Goal: Information Seeking & Learning: Learn about a topic

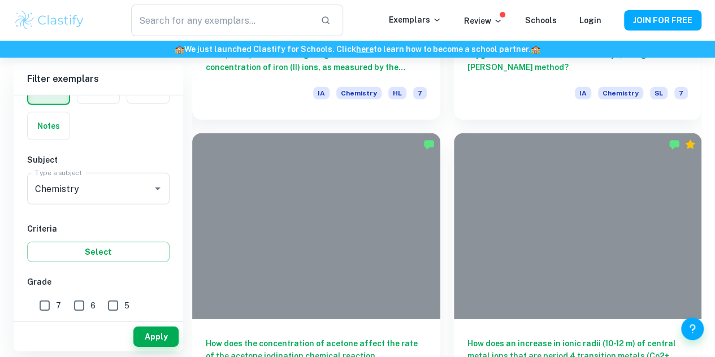
scroll to position [12297, 0]
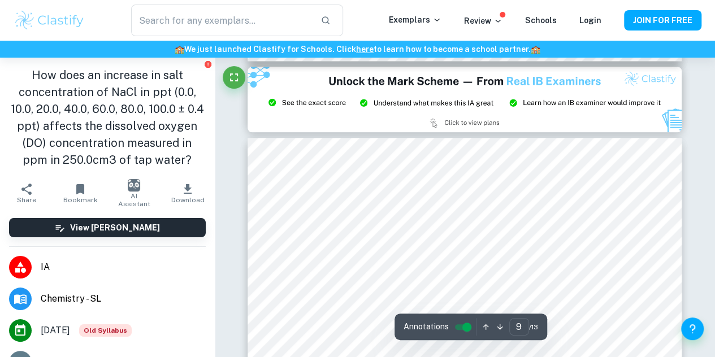
scroll to position [4675, 0]
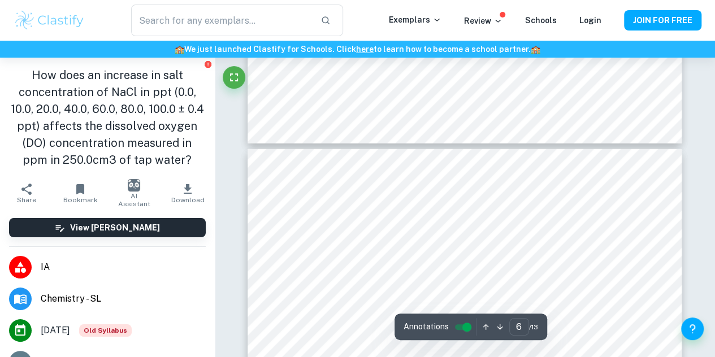
type input "7"
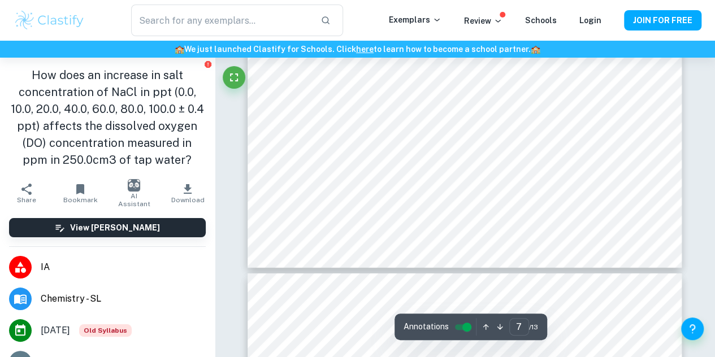
scroll to position [3913, 0]
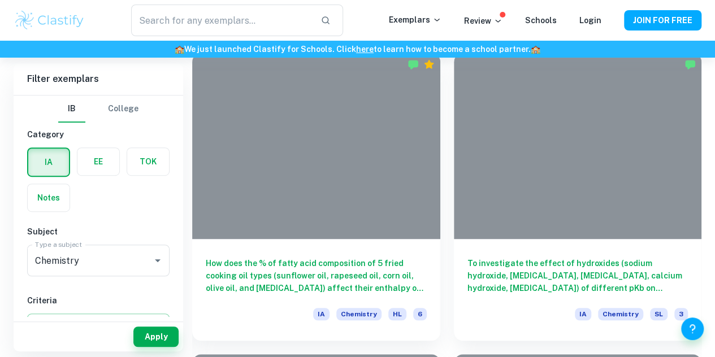
scroll to position [4540, 0]
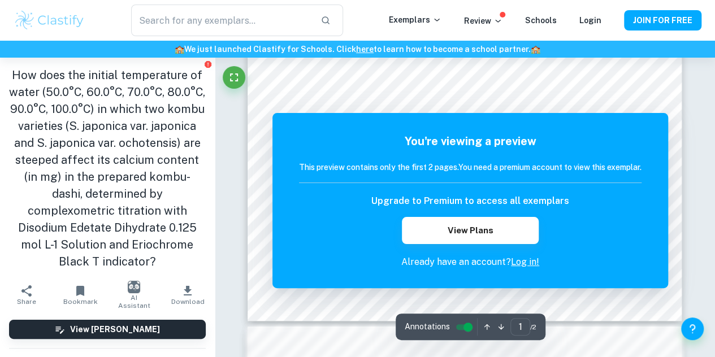
scroll to position [310, 0]
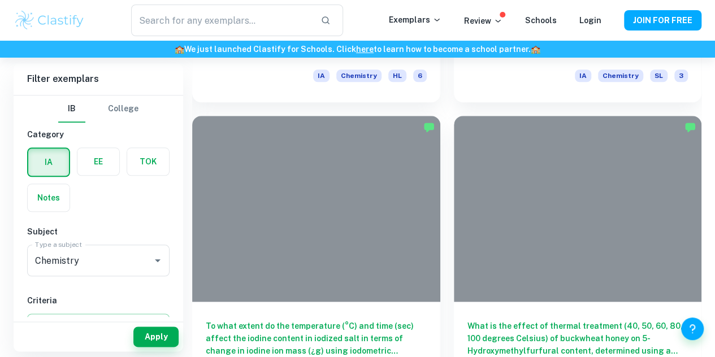
scroll to position [4778, 0]
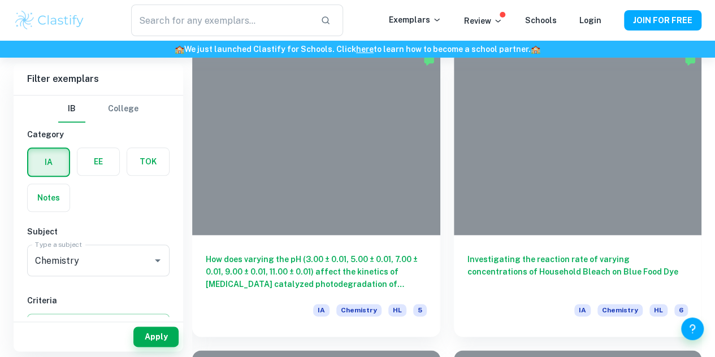
scroll to position [6953, 0]
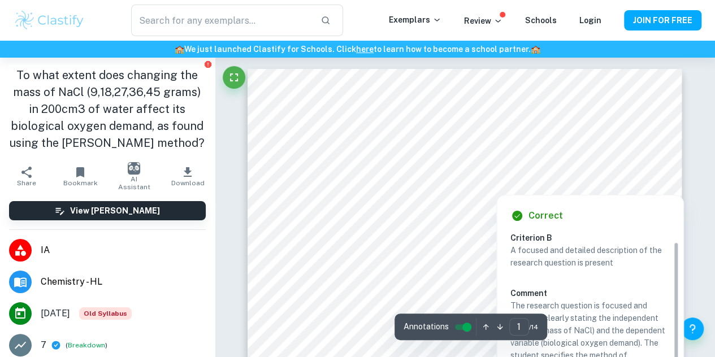
scroll to position [10, 0]
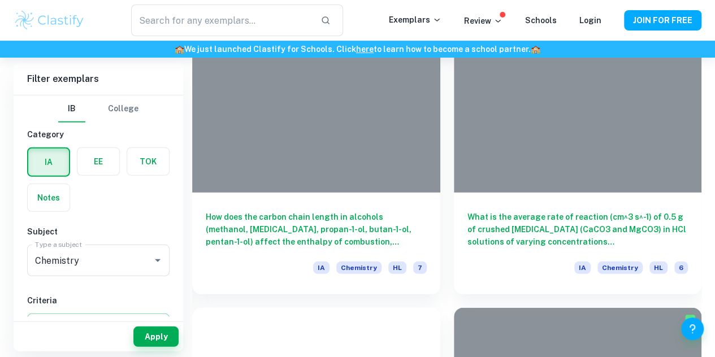
scroll to position [5795, 0]
